Goal: Information Seeking & Learning: Learn about a topic

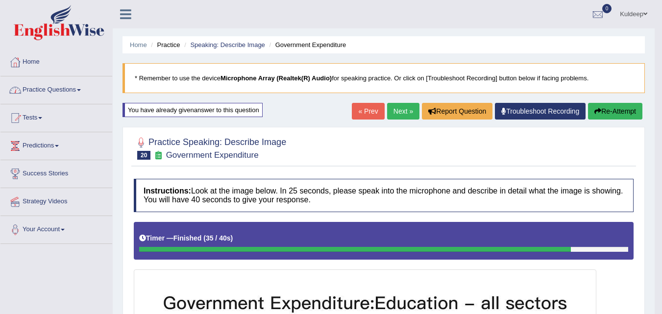
click at [79, 90] on link "Practice Questions" at bounding box center [56, 88] width 112 height 25
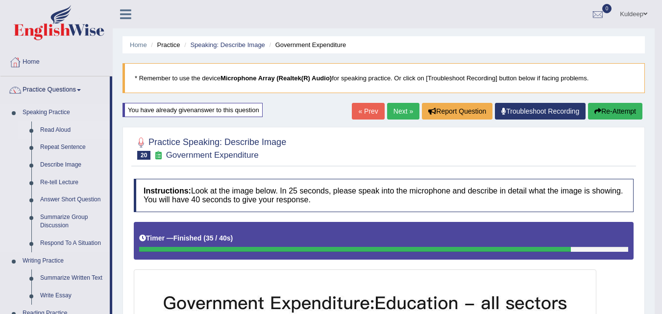
click at [65, 130] on link "Read Aloud" at bounding box center [73, 131] width 74 height 18
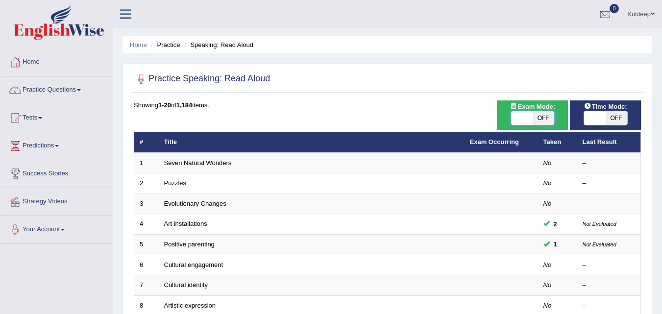
click at [516, 124] on span at bounding box center [522, 118] width 22 height 14
checkbox input "true"
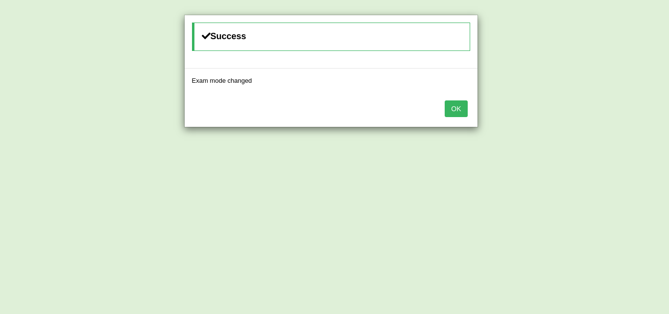
click at [458, 110] on button "OK" at bounding box center [456, 108] width 23 height 17
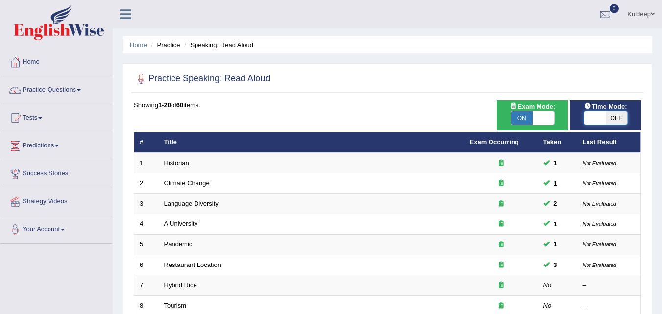
click at [594, 114] on span at bounding box center [595, 118] width 22 height 14
checkbox input "true"
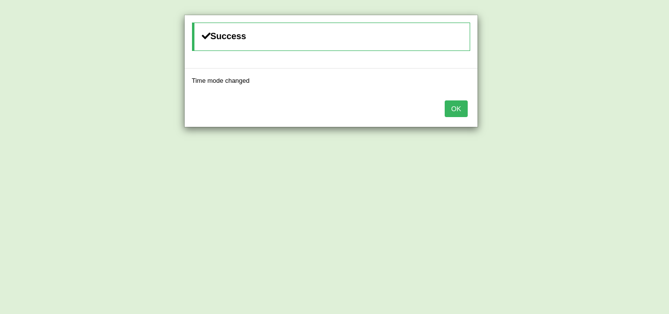
click at [453, 110] on button "OK" at bounding box center [456, 108] width 23 height 17
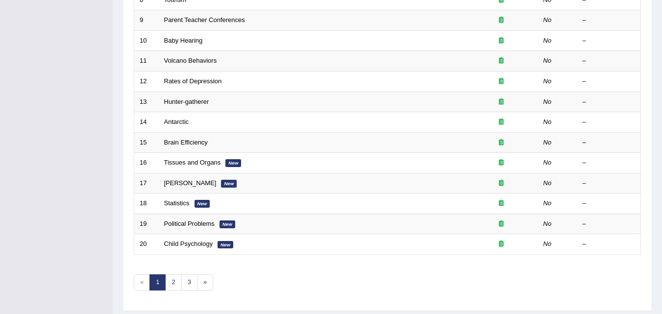
scroll to position [335, 0]
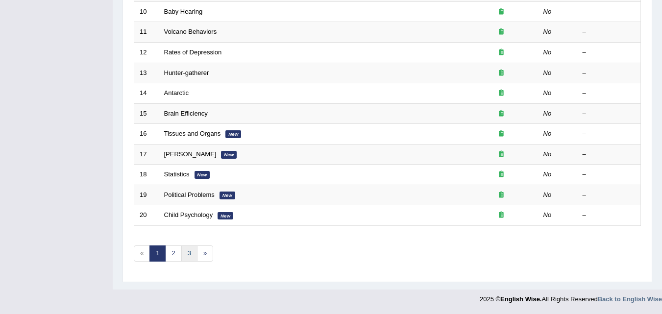
click at [189, 258] on link "3" at bounding box center [189, 254] width 16 height 16
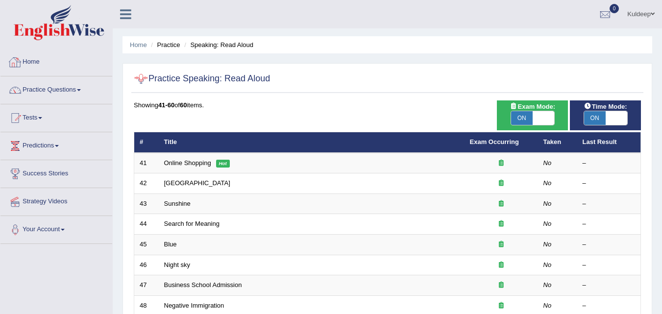
click at [40, 67] on link "Home" at bounding box center [56, 61] width 112 height 25
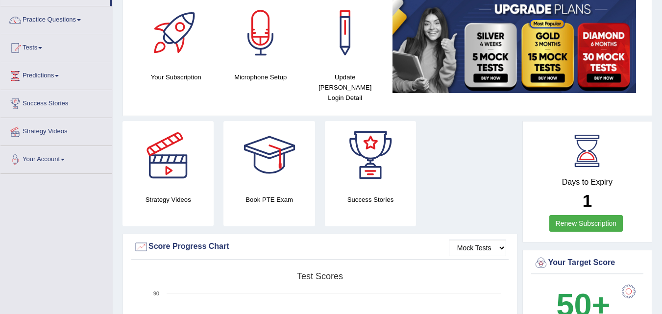
scroll to position [76, 0]
